Goal: Transaction & Acquisition: Purchase product/service

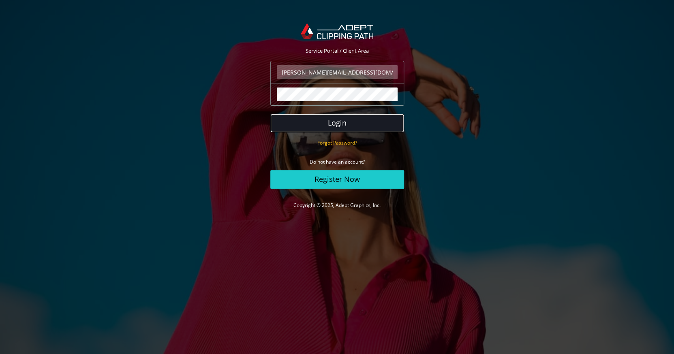
click at [354, 124] on button "Login" at bounding box center [337, 123] width 134 height 19
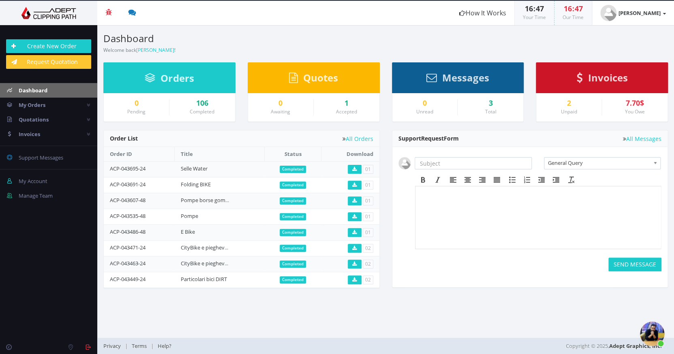
scroll to position [65, 0]
click at [57, 44] on link "Create New Order" at bounding box center [48, 46] width 85 height 14
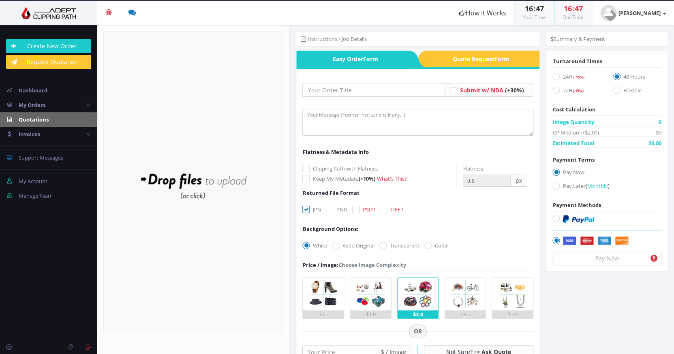
scroll to position [66, 0]
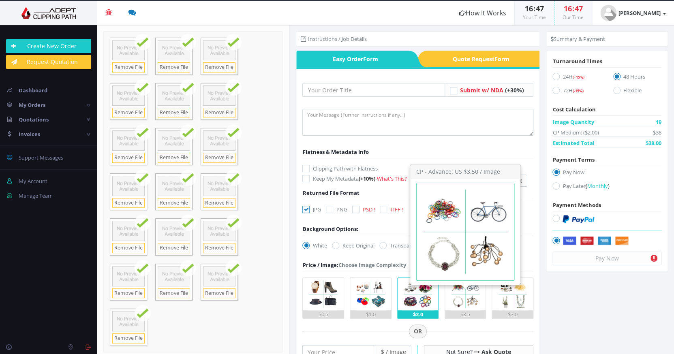
click at [458, 301] on img at bounding box center [465, 294] width 32 height 32
click at [0, 0] on input "$3.5" at bounding box center [0, 0] width 0 height 0
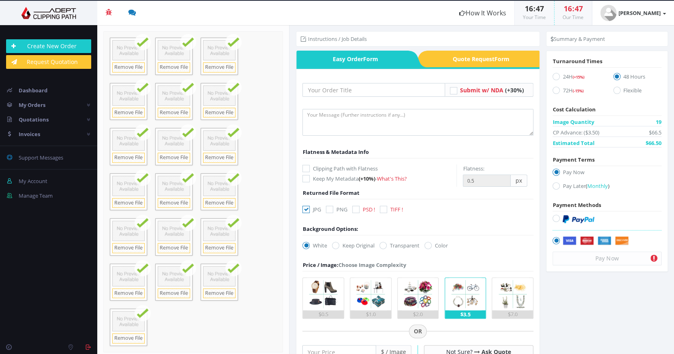
click at [355, 208] on icon at bounding box center [355, 209] width 7 height 7
click at [355, 208] on input "PSD !" at bounding box center [356, 209] width 5 height 5
checkbox input "true"
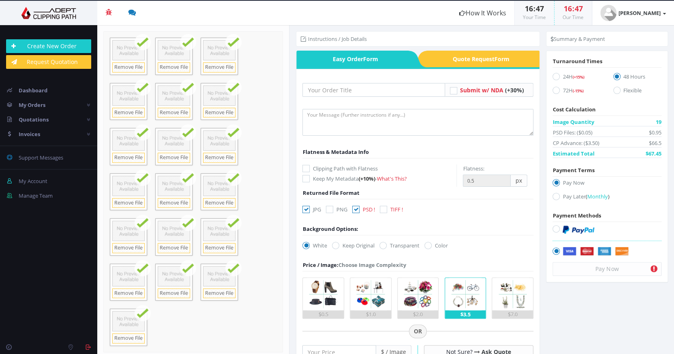
click at [308, 208] on icon at bounding box center [305, 209] width 7 height 7
click at [308, 208] on input "JPG" at bounding box center [306, 209] width 5 height 5
checkbox input "false"
click at [386, 239] on form "Submit w/ NDA (+30%)" at bounding box center [417, 323] width 231 height 481
click at [387, 245] on icon at bounding box center [382, 245] width 7 height 7
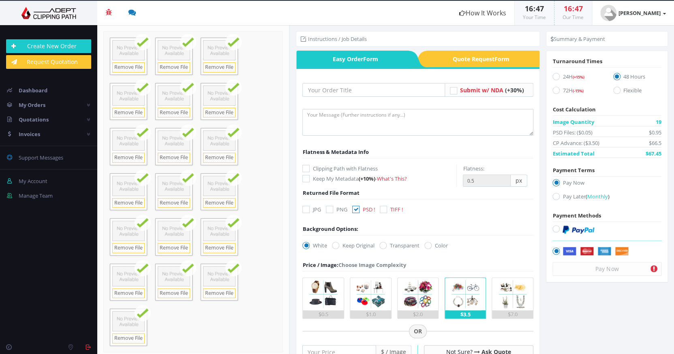
click at [387, 245] on input "Transparent" at bounding box center [383, 245] width 5 height 5
radio input "true"
click at [558, 230] on icon at bounding box center [555, 228] width 7 height 7
click at [558, 230] on input "radio" at bounding box center [556, 229] width 5 height 5
radio input "true"
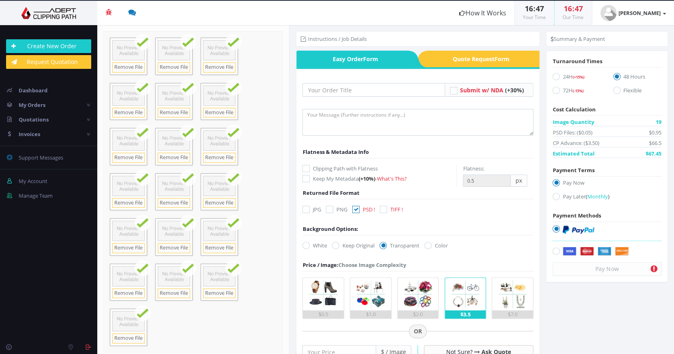
click at [329, 168] on label "Clipping Path with Flatness" at bounding box center [379, 169] width 154 height 8
click at [310, 168] on input "Clipping Path with Flatness" at bounding box center [306, 168] width 5 height 5
checkbox input "true"
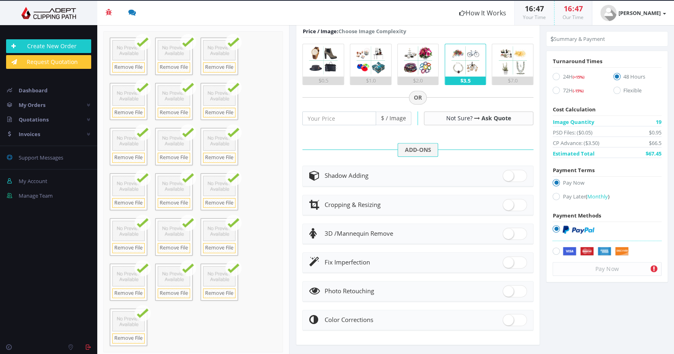
scroll to position [238, 0]
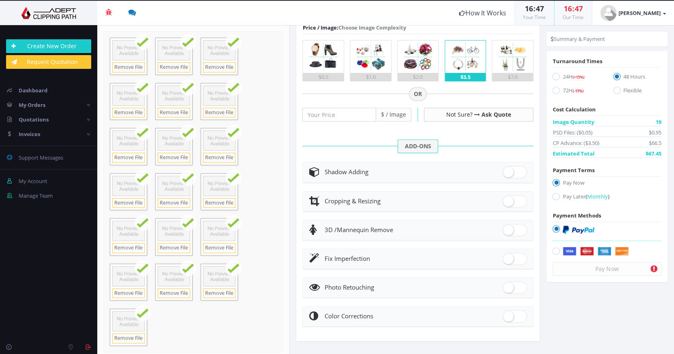
click at [377, 257] on div "Fix Imperfection" at bounding box center [418, 258] width 218 height 11
click at [519, 257] on span at bounding box center [515, 259] width 24 height 12
click at [508, 257] on input "checkbox" at bounding box center [505, 257] width 5 height 5
checkbox input "true"
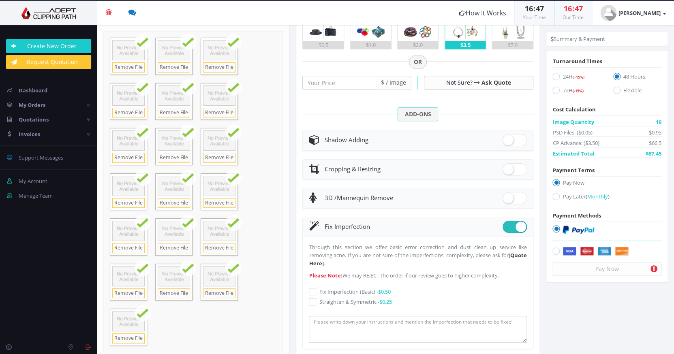
scroll to position [274, 0]
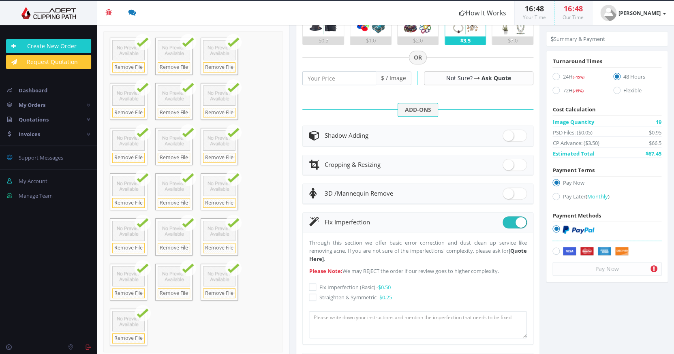
click at [312, 285] on icon at bounding box center [312, 287] width 7 height 7
click at [312, 285] on input "Fix Imperfection (Basic) - $0.50" at bounding box center [313, 287] width 5 height 5
checkbox input "true"
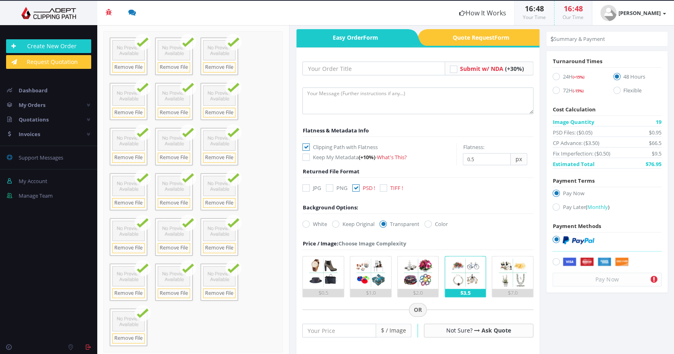
scroll to position [0, 0]
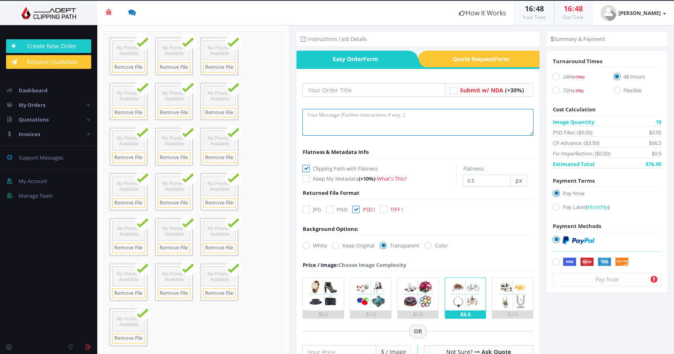
click at [325, 115] on textarea at bounding box center [417, 122] width 231 height 27
type textarea "eliminare i cavaletti, e nella foto BALANCE eliminare il cavalletto e ricostrui…"
click at [557, 75] on icon at bounding box center [555, 76] width 7 height 7
click at [557, 75] on input "24H (+15%)" at bounding box center [556, 76] width 5 height 5
radio input "true"
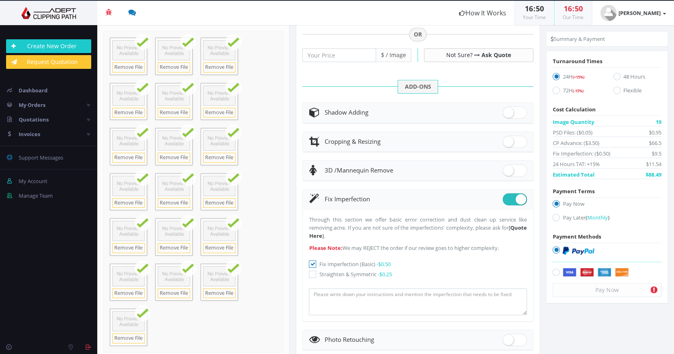
scroll to position [349, 0]
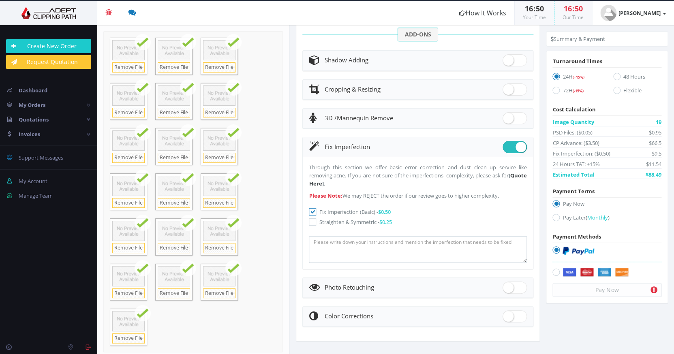
click at [603, 291] on div "Pay Now" at bounding box center [606, 290] width 109 height 14
click at [554, 271] on icon at bounding box center [555, 272] width 7 height 7
click at [554, 271] on input "radio" at bounding box center [556, 272] width 5 height 5
radio input "true"
click at [654, 289] on icon at bounding box center [653, 290] width 7 height 8
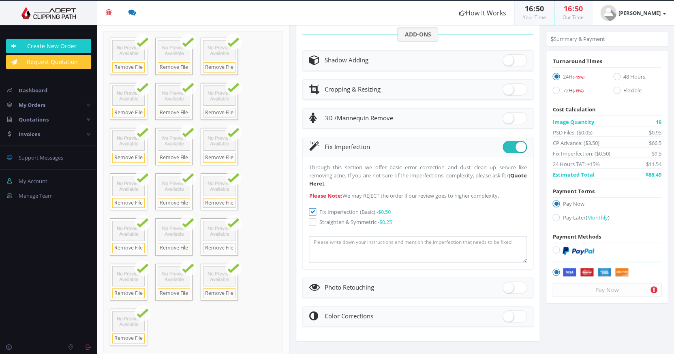
click at [556, 251] on icon at bounding box center [555, 249] width 7 height 7
click at [556, 251] on input "radio" at bounding box center [556, 250] width 5 height 5
radio input "true"
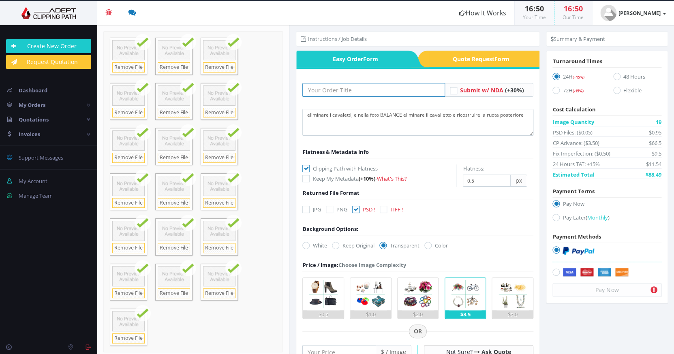
click at [341, 92] on input "text" at bounding box center [373, 90] width 143 height 14
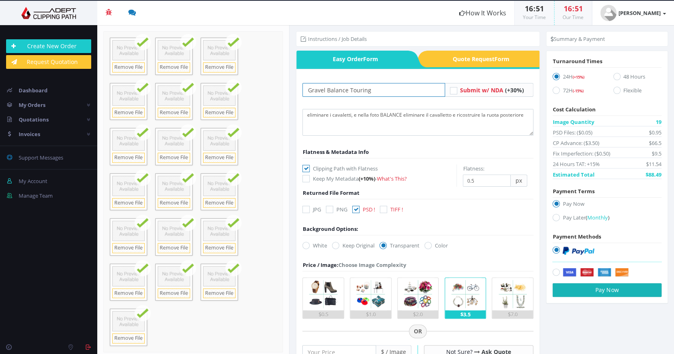
type input "Gravel Balance Touring"
click at [609, 294] on button "Pay Now" at bounding box center [606, 290] width 109 height 14
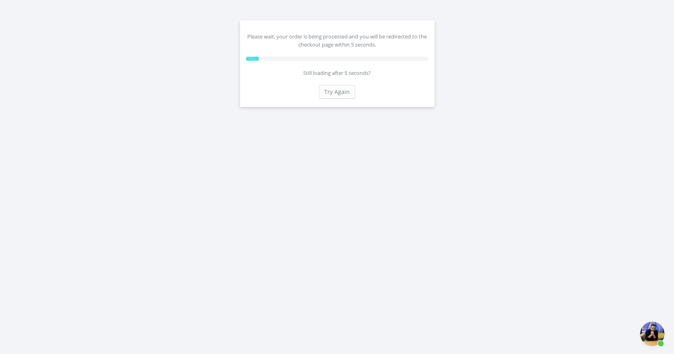
scroll to position [66, 0]
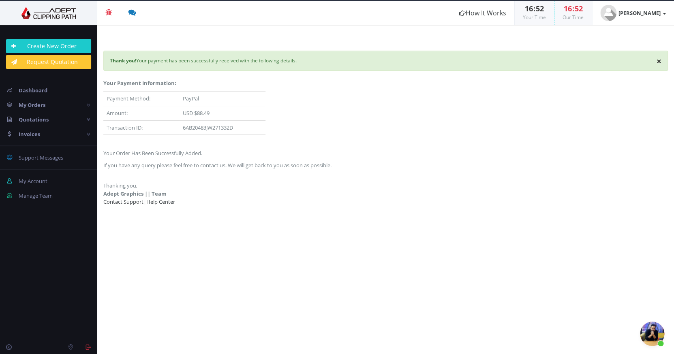
scroll to position [65, 0]
click at [66, 12] on img at bounding box center [48, 13] width 85 height 12
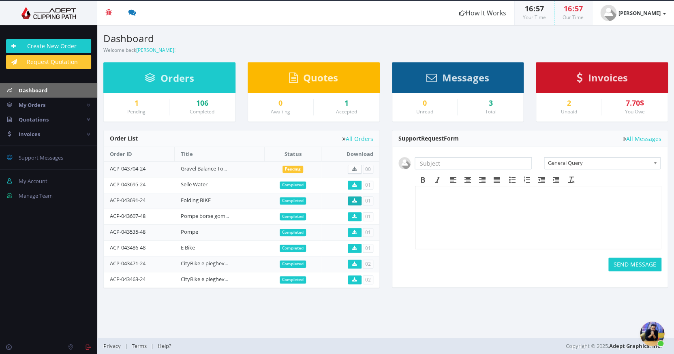
scroll to position [66, 0]
click at [190, 167] on link "Gravel Balance Touring" at bounding box center [208, 168] width 55 height 7
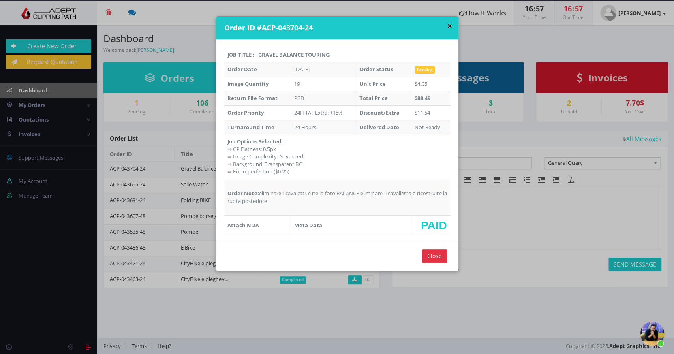
click at [448, 26] on button "×" at bounding box center [449, 26] width 5 height 9
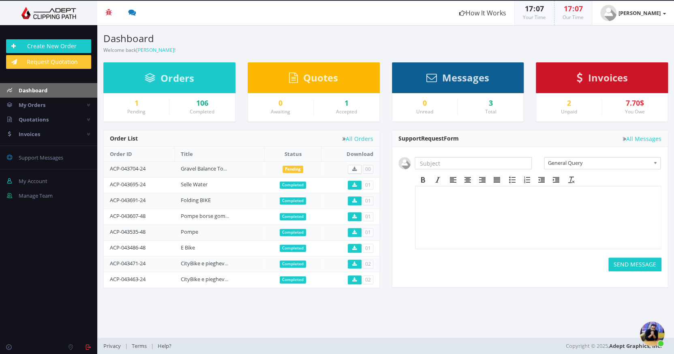
scroll to position [92, 0]
